Goal: Task Accomplishment & Management: Manage account settings

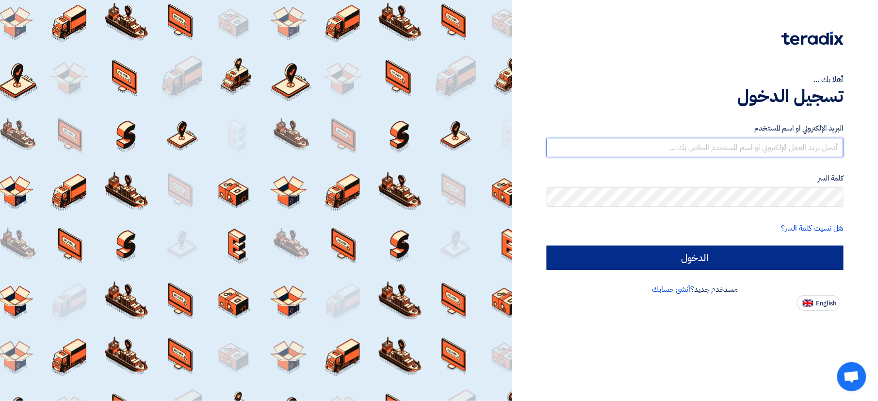
type input "[EMAIL_ADDRESS][DOMAIN_NAME]"
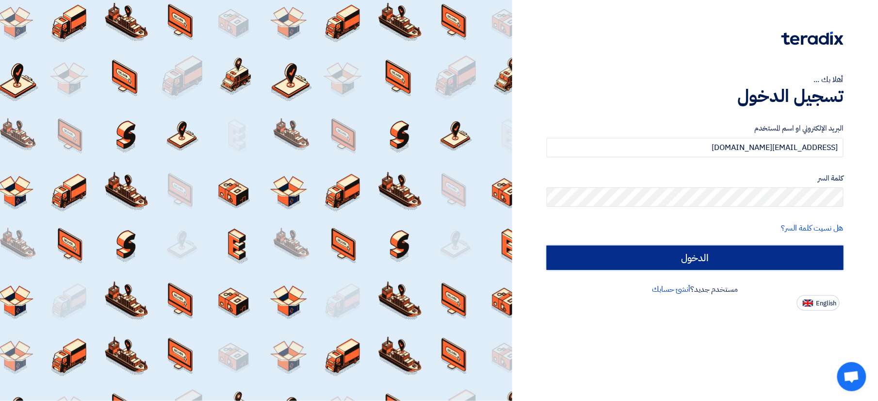
click at [743, 261] on input "الدخول" at bounding box center [695, 257] width 297 height 24
